Goal: Information Seeking & Learning: Stay updated

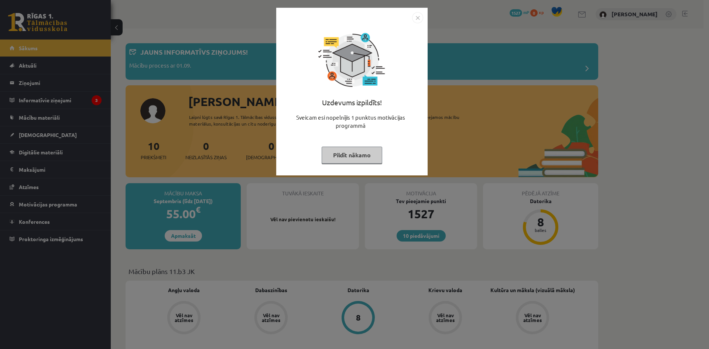
click at [415, 19] on img "Close" at bounding box center [417, 17] width 11 height 11
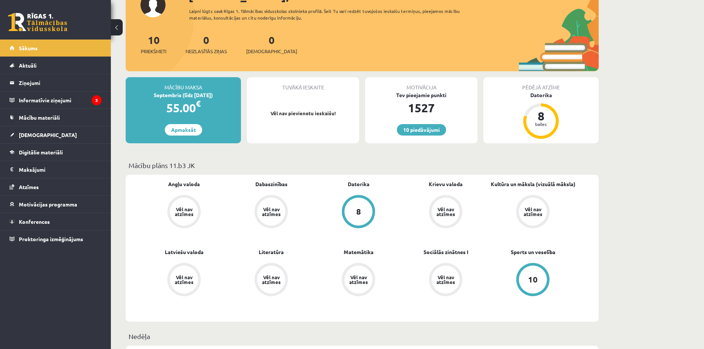
scroll to position [37, 0]
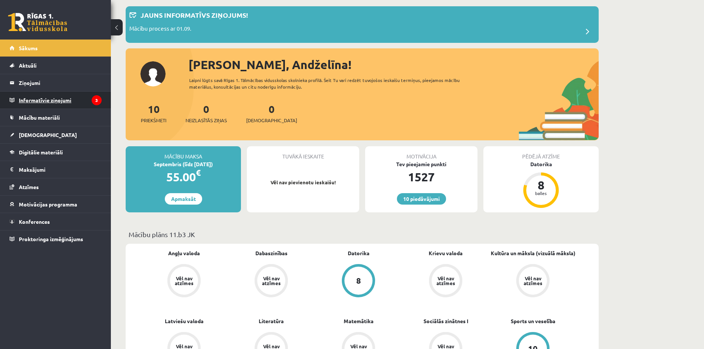
click at [68, 96] on legend "Informatīvie ziņojumi 3" at bounding box center [60, 100] width 83 height 17
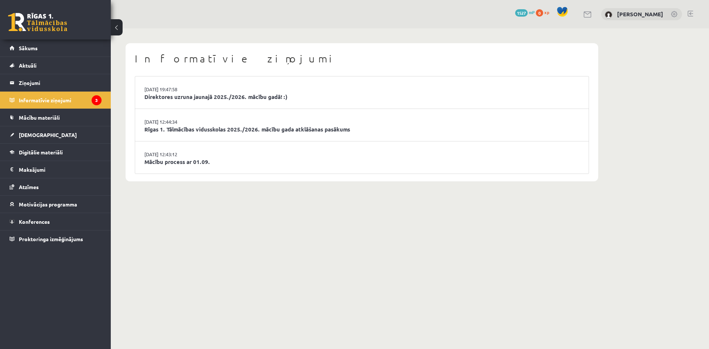
click at [208, 157] on li "29.08.2025 12:43:12 Mācību process ar 01.09." at bounding box center [362, 158] width 454 height 32
click at [203, 161] on link "Mācību process ar 01.09." at bounding box center [361, 162] width 435 height 8
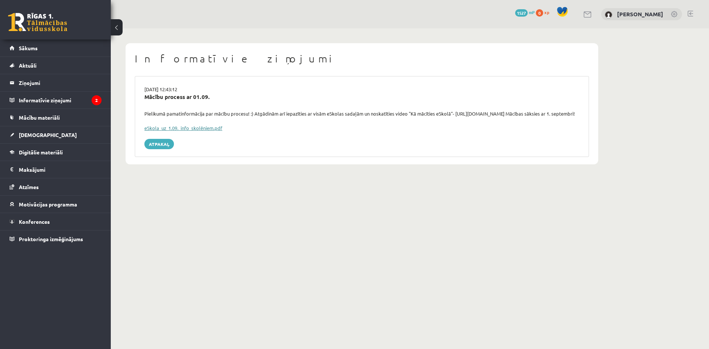
click at [180, 131] on link "eSkola_uz_1.09._info_skolēniem.pdf" at bounding box center [183, 128] width 78 height 6
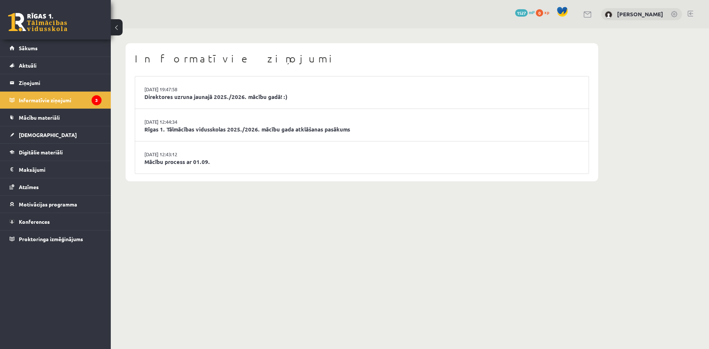
click at [235, 123] on li "29.08.2025 12:44:34 Rīgas 1. Tālmācības vidusskolas 2025./2026. mācību gada atk…" at bounding box center [362, 125] width 454 height 33
click at [228, 131] on link "Rīgas 1. Tālmācības vidusskolas 2025./2026. mācību gada atklāšanas pasākums" at bounding box center [361, 129] width 435 height 8
click at [201, 96] on link "Direktores uzruna jaunajā 2025./2026. mācību gadā! :)" at bounding box center [361, 97] width 435 height 8
click at [38, 98] on legend "Informatīvie ziņojumi 3" at bounding box center [60, 100] width 83 height 17
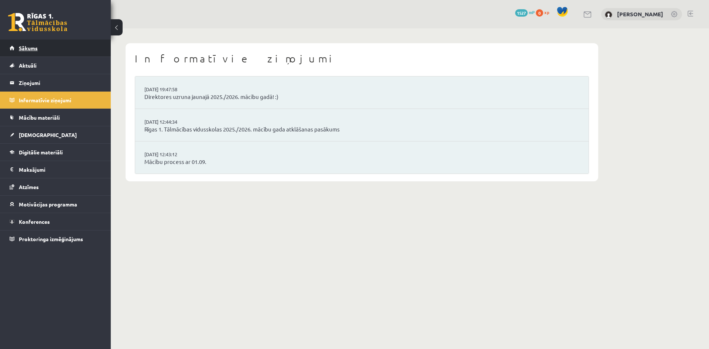
click at [28, 50] on span "Sākums" at bounding box center [28, 48] width 19 height 7
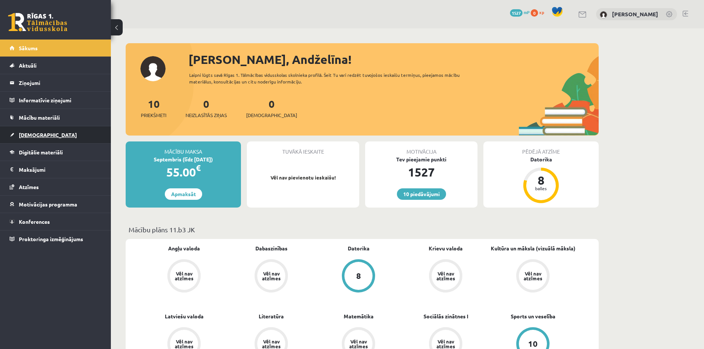
click at [22, 131] on link "[DEMOGRAPHIC_DATA]" at bounding box center [56, 134] width 92 height 17
